Goal: Task Accomplishment & Management: Use online tool/utility

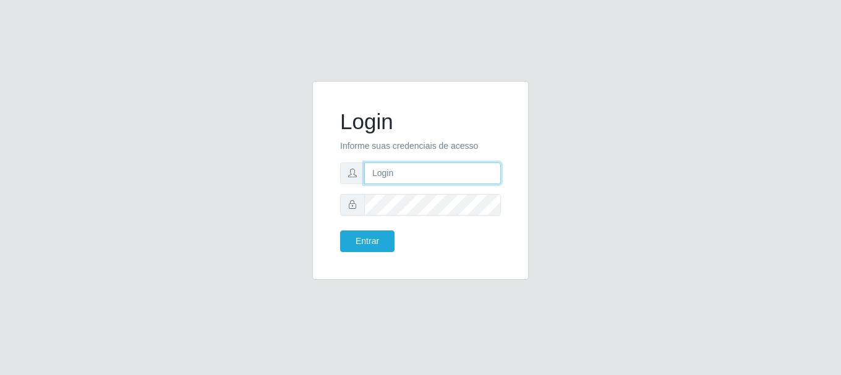
click at [421, 175] on input "text" at bounding box center [432, 174] width 137 height 22
type input "[EMAIL_ADDRESS][DOMAIN_NAME]"
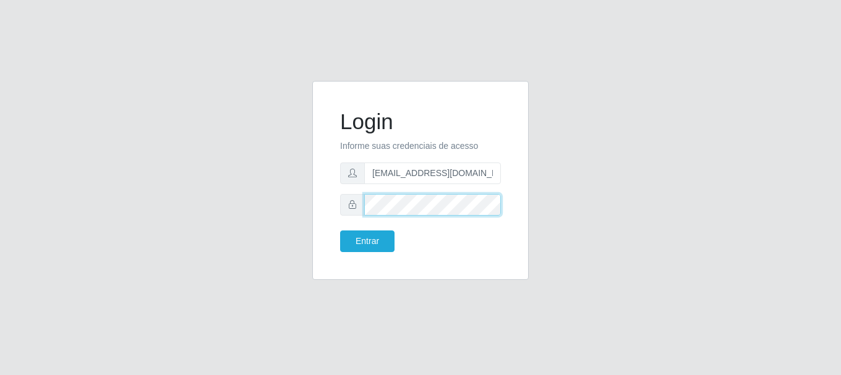
click at [340, 231] on button "Entrar" at bounding box center [367, 242] width 54 height 22
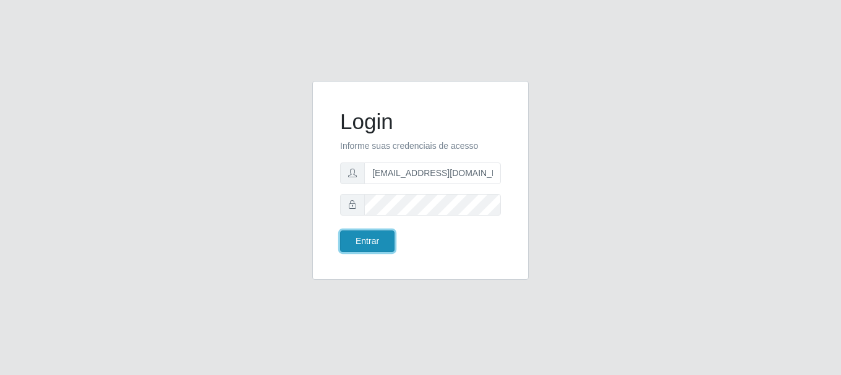
click at [391, 241] on button "Entrar" at bounding box center [367, 242] width 54 height 22
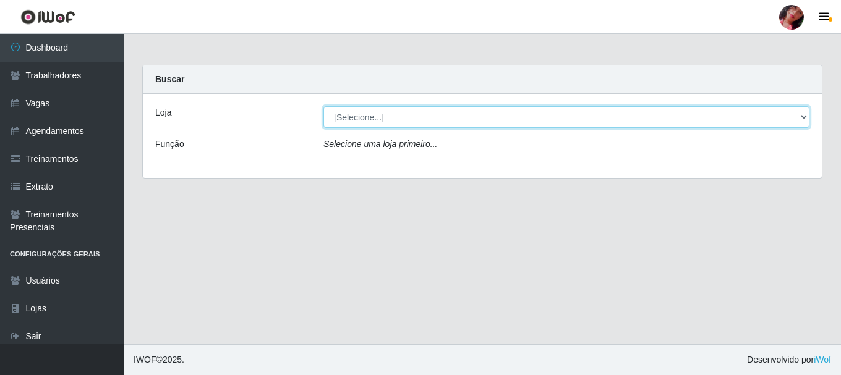
drag, startPoint x: 368, startPoint y: 111, endPoint x: 366, endPoint y: 118, distance: 7.2
click at [368, 111] on select "[Selecione...] Supermercado [GEOGRAPHIC_DATA]" at bounding box center [567, 117] width 486 height 22
select select "165"
click at [324, 106] on select "[Selecione...] Supermercado [GEOGRAPHIC_DATA]" at bounding box center [567, 117] width 486 height 22
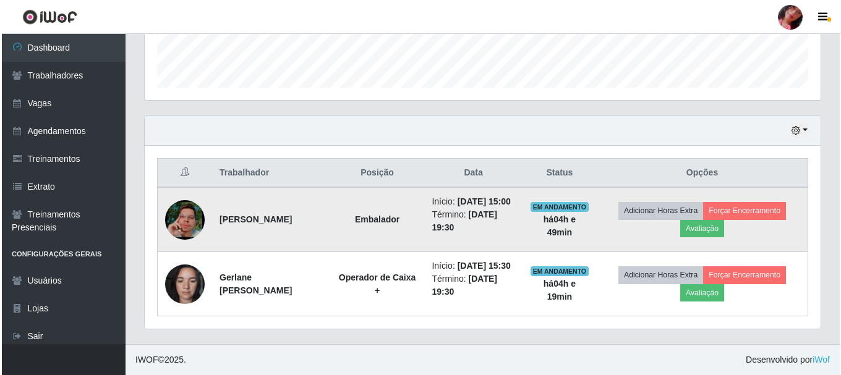
scroll to position [380, 0]
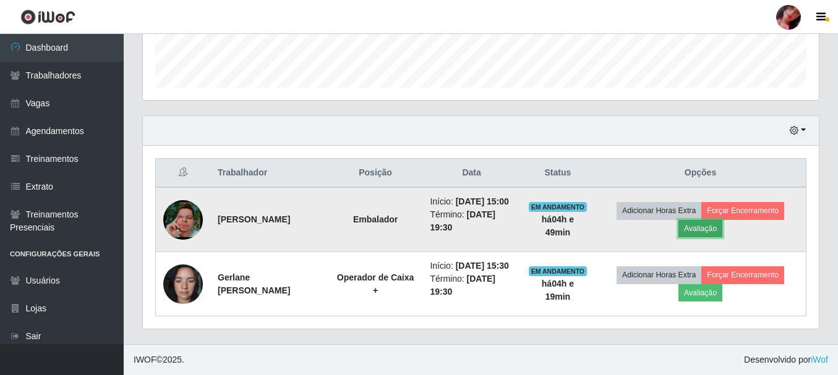
click at [723, 220] on button "Avaliação" at bounding box center [701, 228] width 44 height 17
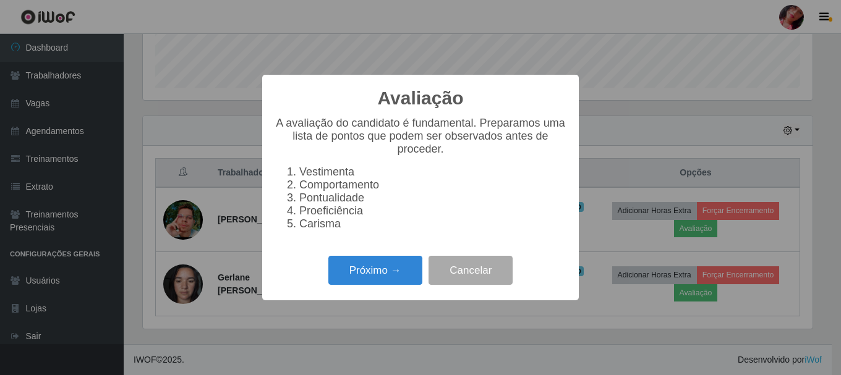
scroll to position [257, 670]
click at [403, 278] on button "Próximo →" at bounding box center [375, 270] width 94 height 29
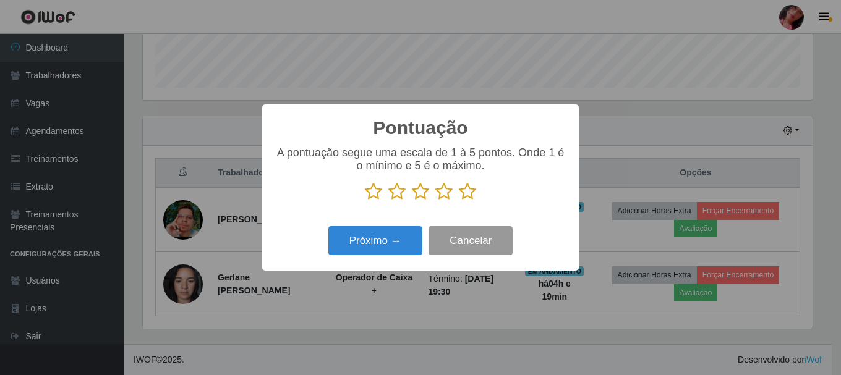
scroll to position [618344, 617931]
click at [470, 199] on icon at bounding box center [467, 191] width 17 height 19
click at [459, 201] on input "radio" at bounding box center [459, 201] width 0 height 0
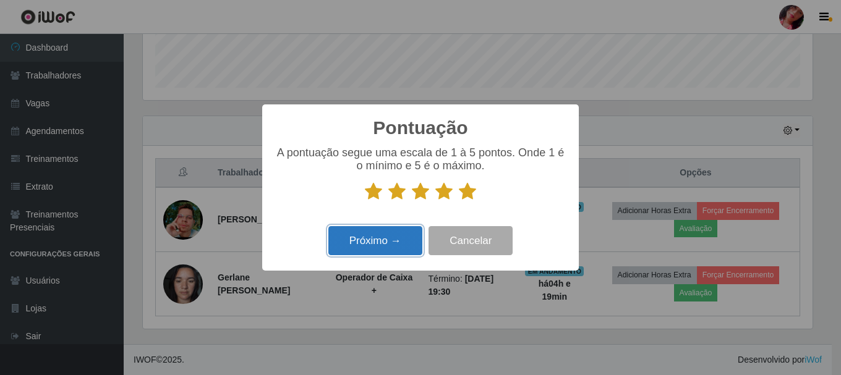
click at [386, 232] on button "Próximo →" at bounding box center [375, 240] width 94 height 29
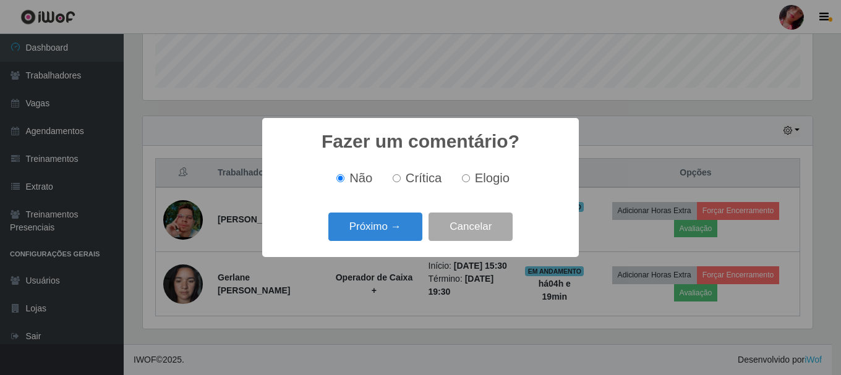
click at [386, 232] on button "Próximo →" at bounding box center [375, 227] width 94 height 29
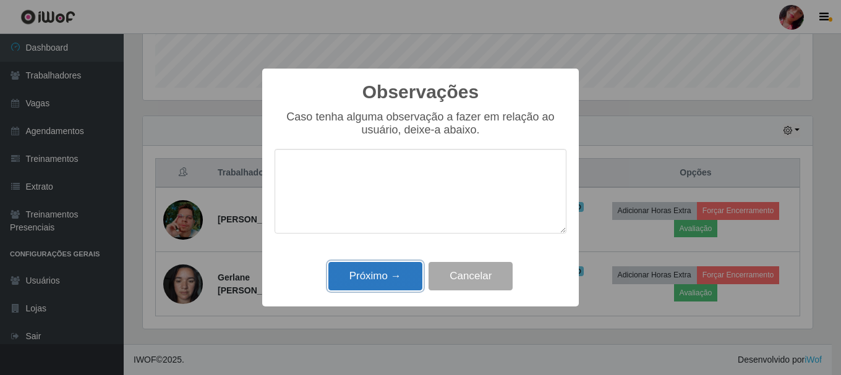
click at [393, 273] on button "Próximo →" at bounding box center [375, 276] width 94 height 29
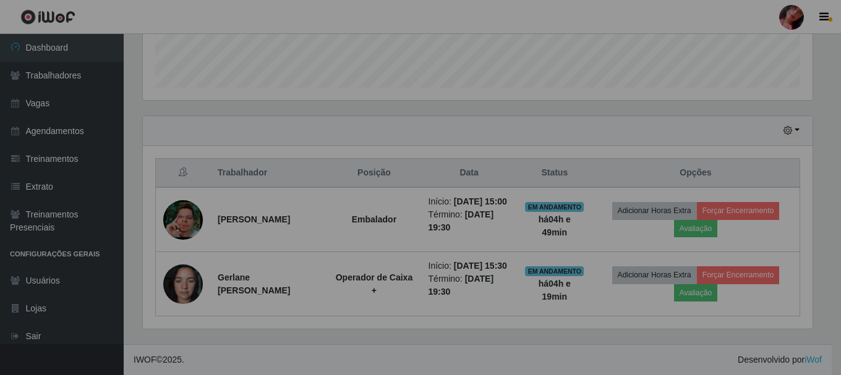
scroll to position [257, 676]
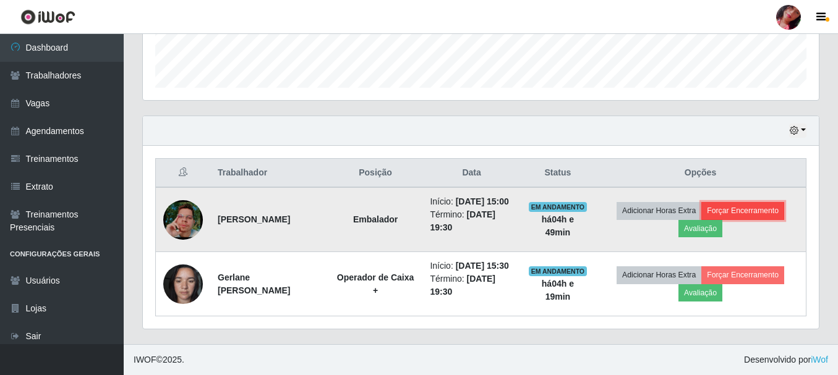
click at [745, 202] on button "Forçar Encerramento" at bounding box center [742, 210] width 83 height 17
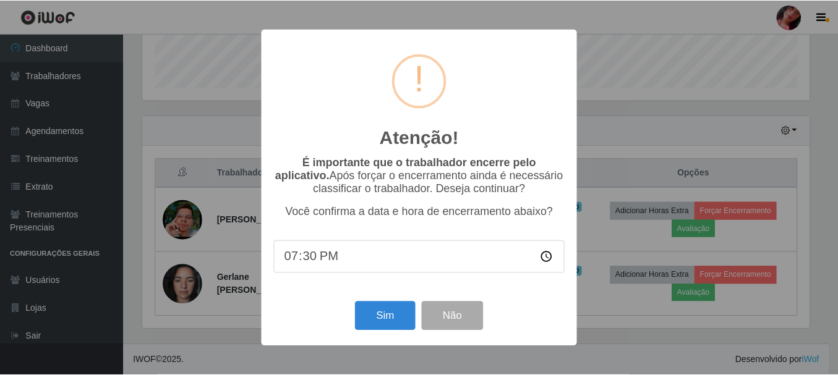
scroll to position [257, 670]
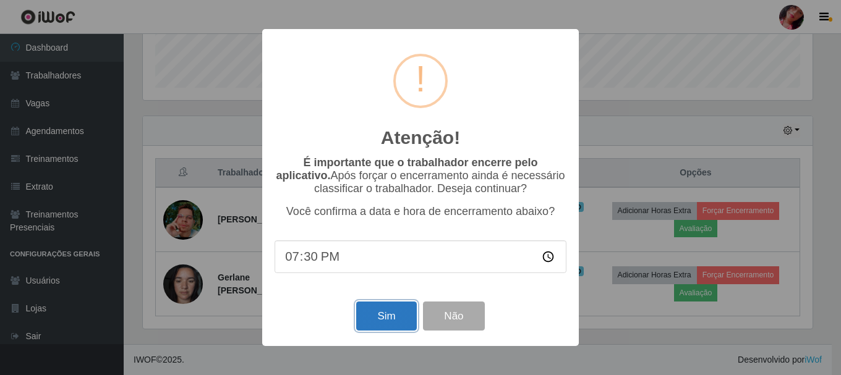
click at [399, 318] on button "Sim" at bounding box center [386, 316] width 60 height 29
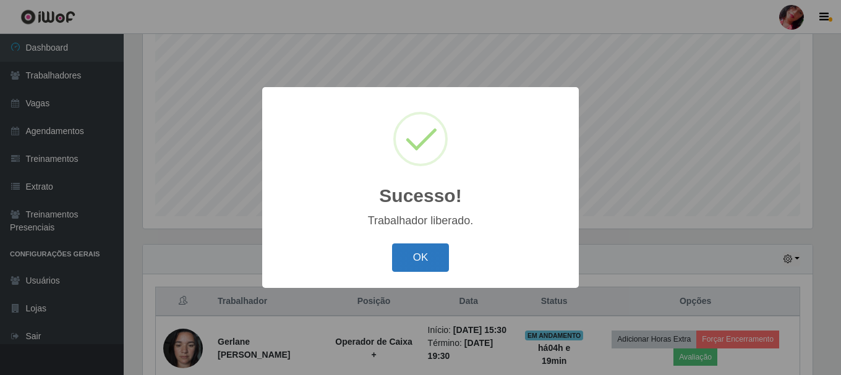
click at [439, 269] on button "OK" at bounding box center [421, 258] width 58 height 29
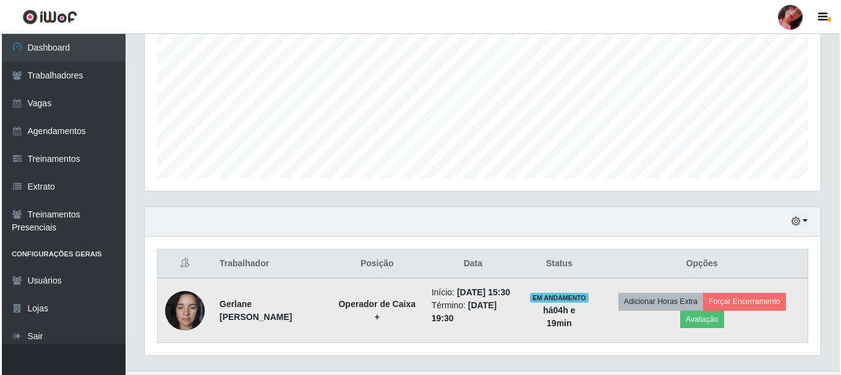
scroll to position [303, 0]
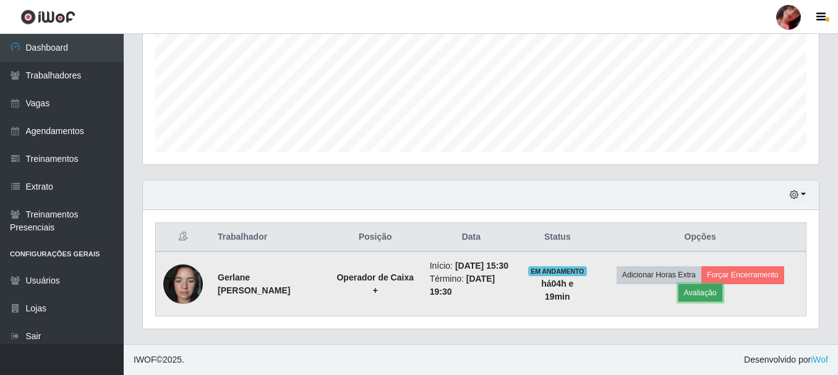
click at [707, 288] on button "Avaliação" at bounding box center [701, 293] width 44 height 17
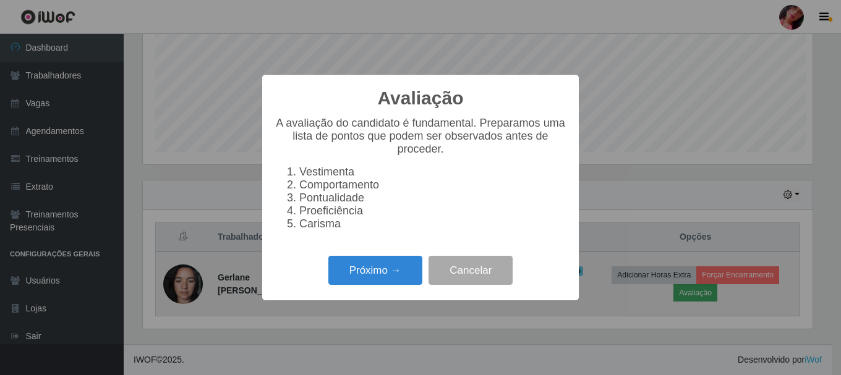
scroll to position [257, 670]
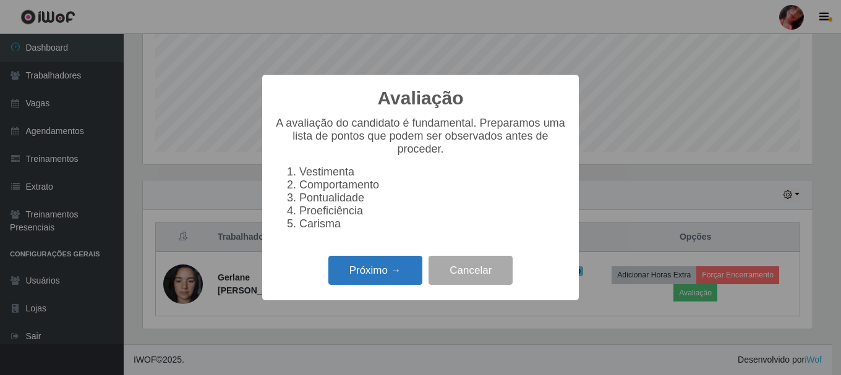
click at [372, 282] on button "Próximo →" at bounding box center [375, 270] width 94 height 29
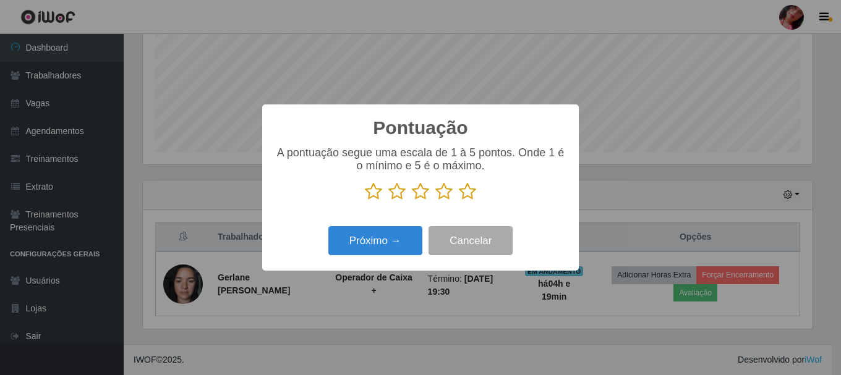
scroll to position [618344, 617931]
click at [466, 194] on icon at bounding box center [467, 191] width 17 height 19
click at [459, 201] on input "radio" at bounding box center [459, 201] width 0 height 0
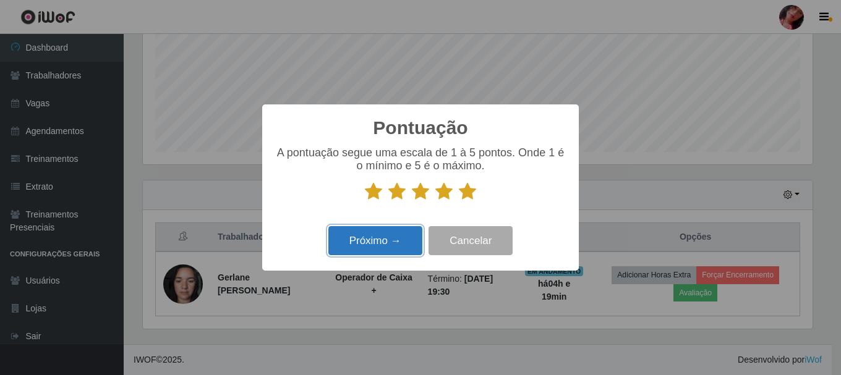
click at [398, 242] on button "Próximo →" at bounding box center [375, 240] width 94 height 29
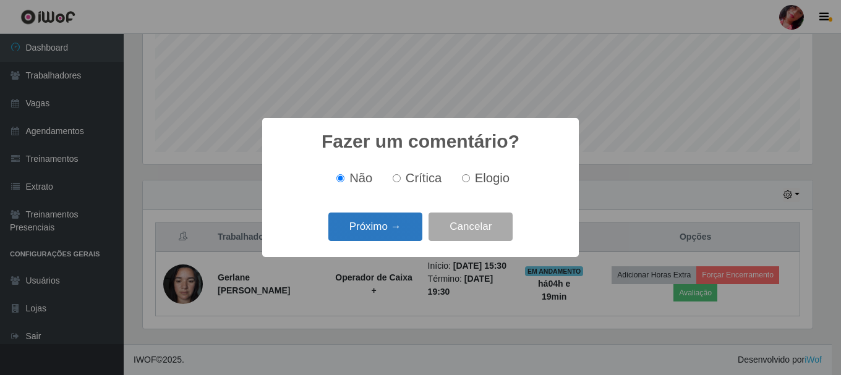
click at [395, 238] on button "Próximo →" at bounding box center [375, 227] width 94 height 29
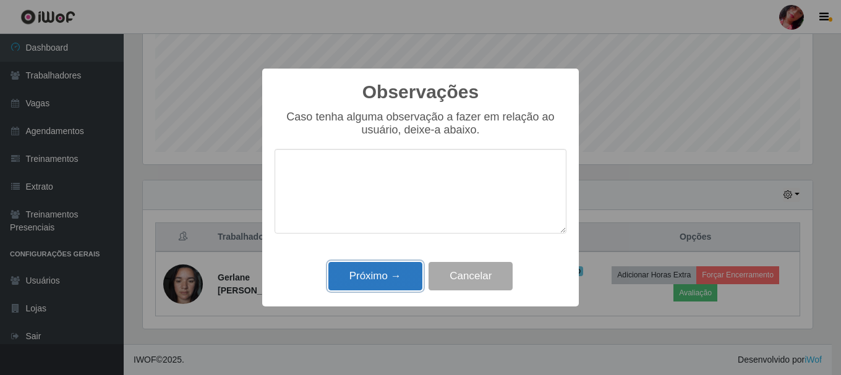
click at [395, 273] on button "Próximo →" at bounding box center [375, 276] width 94 height 29
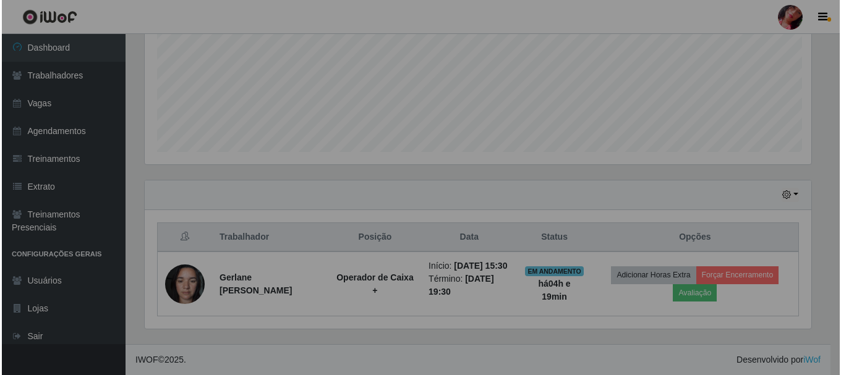
scroll to position [257, 676]
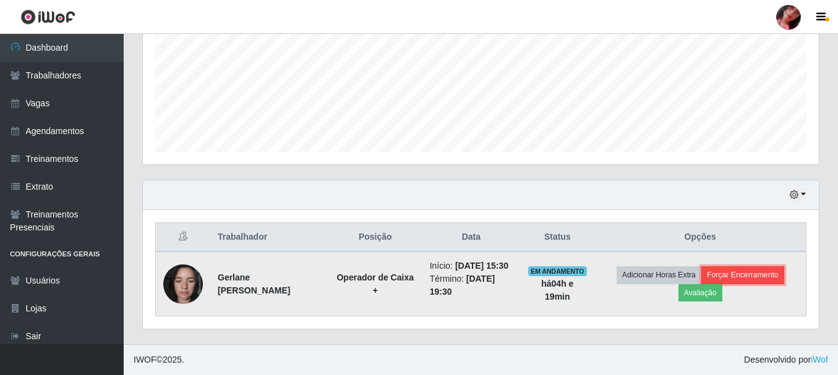
click at [772, 274] on button "Forçar Encerramento" at bounding box center [742, 275] width 83 height 17
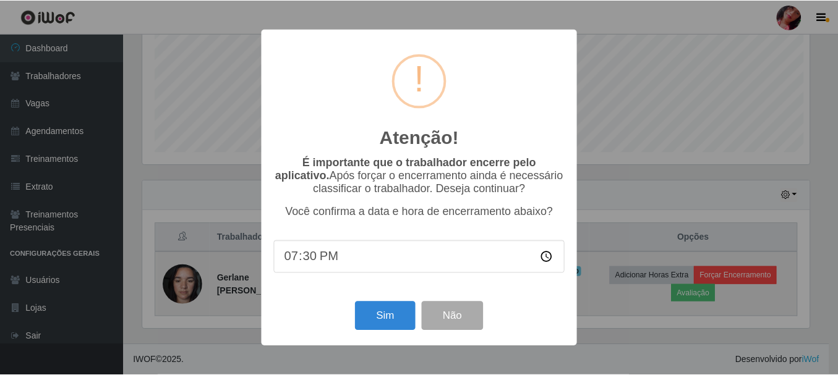
scroll to position [257, 670]
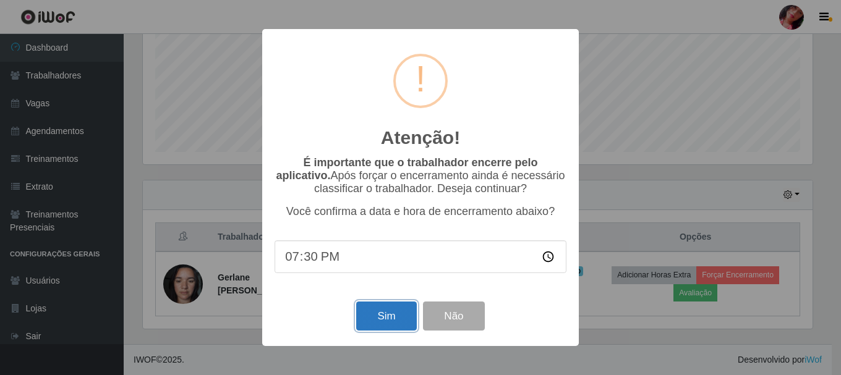
click at [399, 316] on button "Sim" at bounding box center [386, 316] width 60 height 29
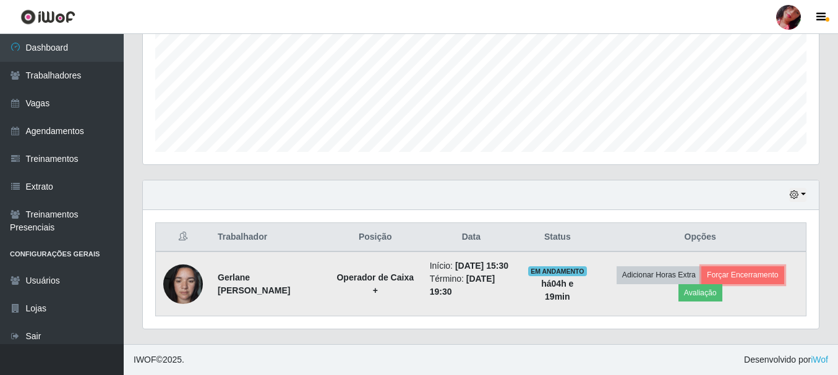
scroll to position [0, 0]
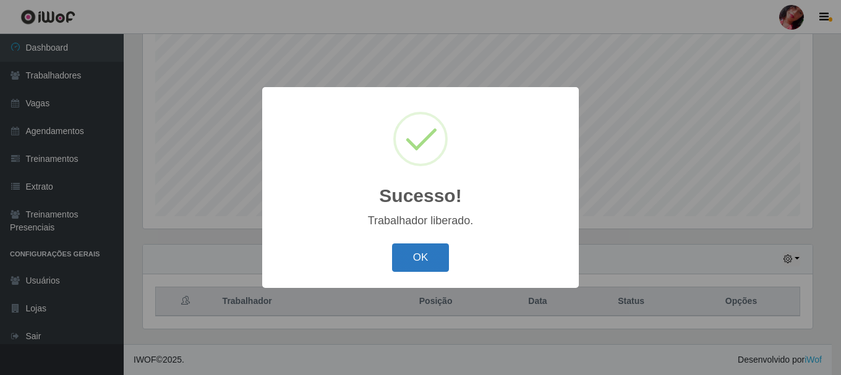
click at [429, 261] on button "OK" at bounding box center [421, 258] width 58 height 29
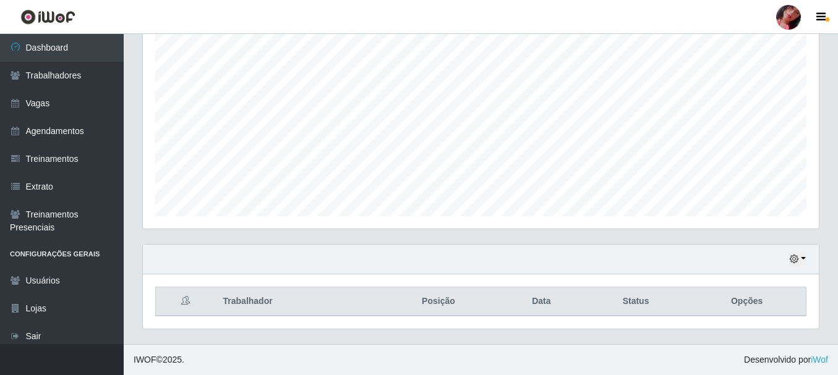
click at [793, 14] on div at bounding box center [788, 17] width 25 height 25
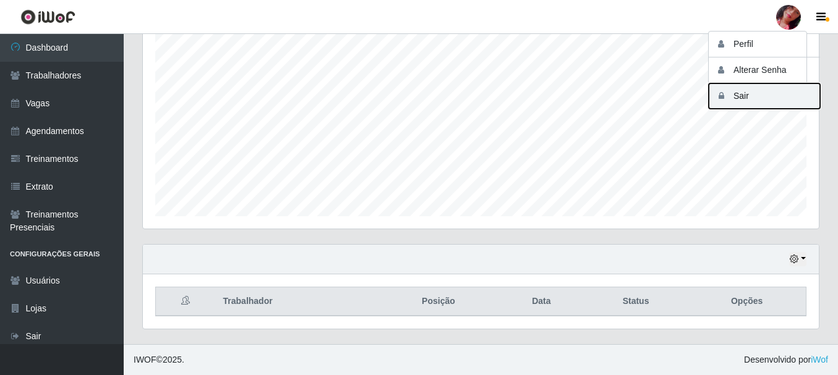
click at [749, 92] on button "Sair" at bounding box center [764, 96] width 111 height 25
